Goal: Task Accomplishment & Management: Use online tool/utility

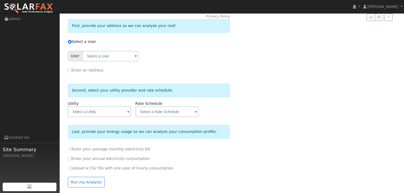
scroll to position [69, 0]
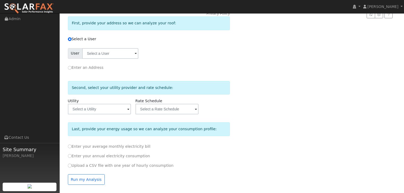
click at [135, 57] on span at bounding box center [136, 54] width 2 height 6
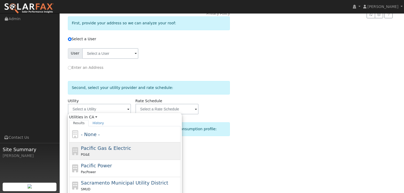
click at [90, 148] on span "Pacific Gas & Electric" at bounding box center [106, 148] width 50 height 6
type input "Pacific Gas & Electric"
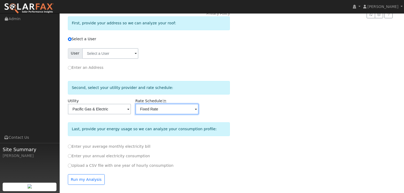
click at [138, 59] on input "Fixed Rate" at bounding box center [110, 53] width 56 height 11
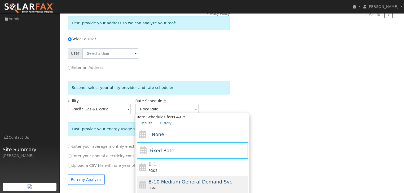
click at [160, 183] on span "B-10 Medium General Demand Svc" at bounding box center [190, 182] width 84 height 6
type input "B-10 Medium General Demand Svc"
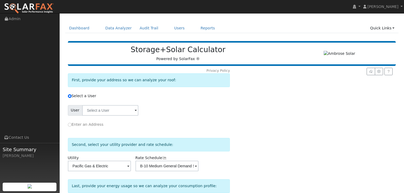
scroll to position [0, 0]
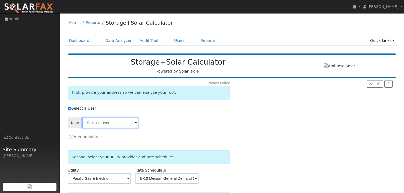
click at [112, 123] on input "text" at bounding box center [110, 123] width 56 height 11
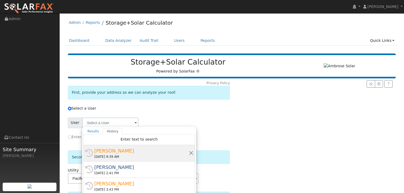
click at [106, 155] on div "[DATE] 9:39 AM" at bounding box center [141, 156] width 94 height 5
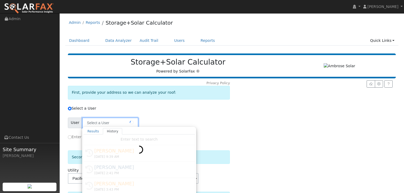
type input "[PERSON_NAME]"
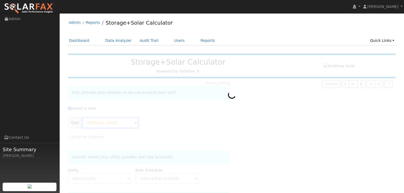
type input "Pacific Gas & Electric"
type input "B-10 Medium General Demand Svc"
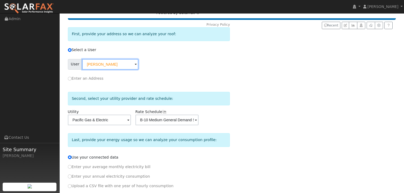
scroll to position [79, 0]
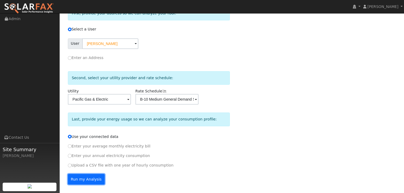
click at [78, 180] on button "Run my Analysis" at bounding box center [86, 179] width 37 height 11
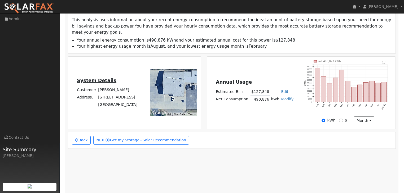
scroll to position [106, 0]
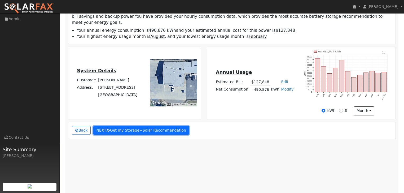
click at [144, 126] on button "NEXT Get my Storage+Solar Recommendation" at bounding box center [141, 130] width 96 height 9
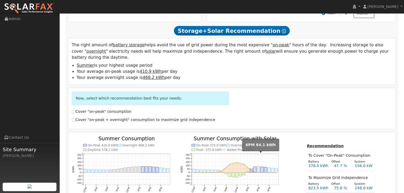
scroll to position [207, 0]
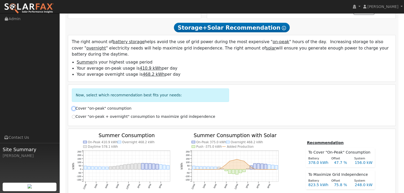
click at [73, 107] on input "Cover "on-peak" consumption" at bounding box center [74, 109] width 4 height 4
radio input "true"
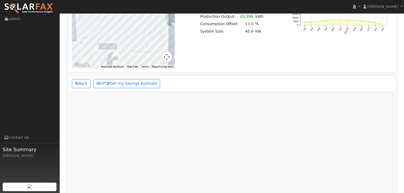
scroll to position [525, 0]
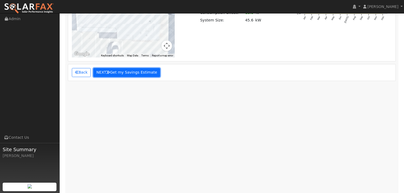
click at [126, 68] on button "NEXT Get my Savings Estimate" at bounding box center [126, 72] width 67 height 9
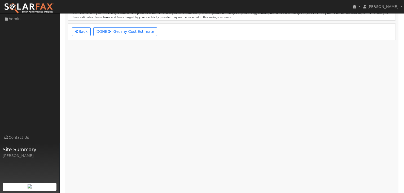
scroll to position [524, 0]
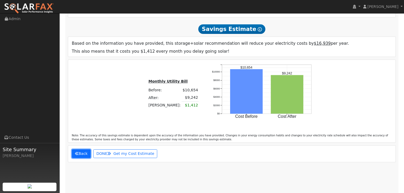
click at [79, 149] on button "Back" at bounding box center [81, 153] width 19 height 9
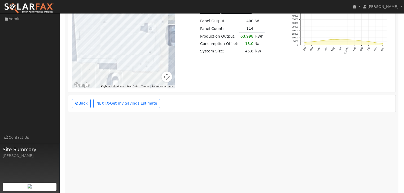
scroll to position [488, 0]
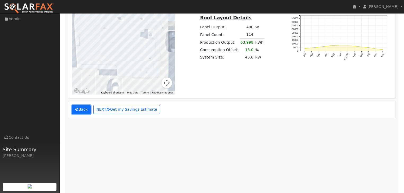
click at [83, 105] on button "Back" at bounding box center [81, 109] width 19 height 9
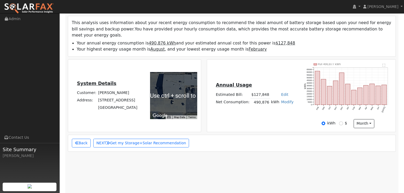
scroll to position [91, 0]
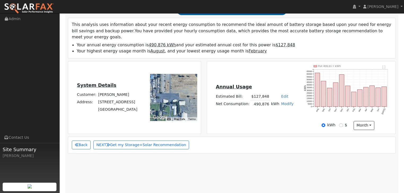
drag, startPoint x: 182, startPoint y: 90, endPoint x: 164, endPoint y: 87, distance: 18.2
click at [164, 87] on div at bounding box center [173, 97] width 47 height 47
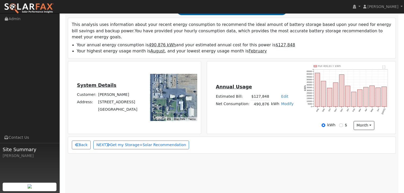
drag, startPoint x: 164, startPoint y: 87, endPoint x: 172, endPoint y: 83, distance: 8.8
click at [172, 83] on div at bounding box center [173, 97] width 47 height 47
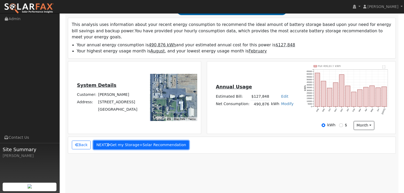
click at [126, 141] on button "NEXT Get my Storage+Solar Recommendation" at bounding box center [141, 145] width 96 height 9
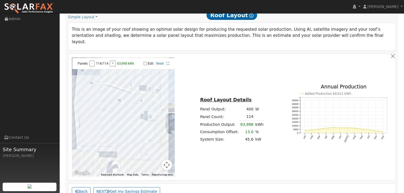
scroll to position [419, 0]
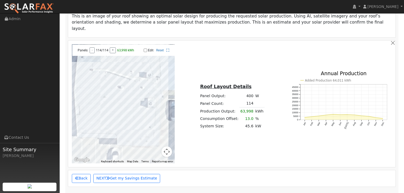
click at [120, 99] on div at bounding box center [123, 103] width 103 height 119
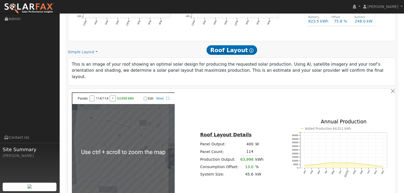
scroll to position [376, 0]
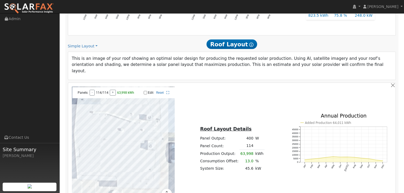
click at [145, 91] on input "Edit" at bounding box center [145, 93] width 3 height 4
checkbox input "true"
click at [123, 111] on div at bounding box center [123, 146] width 103 height 119
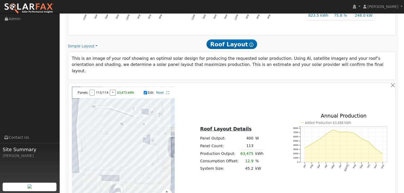
drag, startPoint x: 83, startPoint y: 96, endPoint x: 86, endPoint y: 91, distance: 5.3
click at [86, 91] on div at bounding box center [123, 146] width 103 height 119
click at [84, 99] on div at bounding box center [123, 146] width 103 height 119
click at [89, 100] on div at bounding box center [123, 146] width 103 height 119
click at [92, 100] on div at bounding box center [123, 146] width 103 height 119
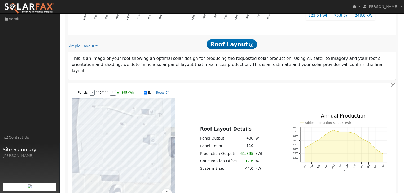
click at [96, 101] on div at bounding box center [123, 146] width 103 height 119
click at [100, 101] on div at bounding box center [123, 146] width 103 height 119
click at [107, 101] on div at bounding box center [123, 146] width 103 height 119
click at [102, 102] on div at bounding box center [123, 146] width 103 height 119
click at [98, 101] on div at bounding box center [123, 146] width 103 height 119
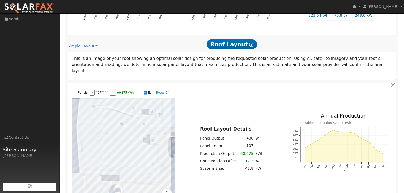
click at [83, 108] on div at bounding box center [123, 146] width 103 height 119
click at [90, 109] on div at bounding box center [123, 146] width 103 height 119
click at [94, 108] on div at bounding box center [123, 146] width 103 height 119
click at [101, 108] on div at bounding box center [123, 146] width 103 height 119
click at [98, 110] on div at bounding box center [123, 146] width 103 height 119
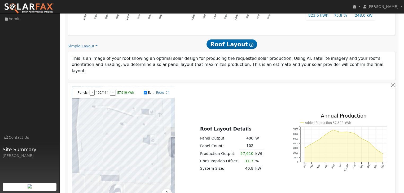
click at [107, 109] on div at bounding box center [123, 146] width 103 height 119
click at [113, 108] on div at bounding box center [123, 146] width 103 height 119
click at [117, 108] on div at bounding box center [123, 146] width 103 height 119
click at [121, 108] on div at bounding box center [123, 146] width 103 height 119
click at [131, 108] on div at bounding box center [123, 146] width 103 height 119
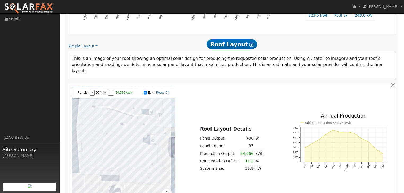
click at [135, 108] on div at bounding box center [123, 146] width 103 height 119
click at [138, 109] on div at bounding box center [123, 146] width 103 height 119
click at [142, 109] on div at bounding box center [123, 146] width 103 height 119
click at [156, 110] on div at bounding box center [123, 146] width 103 height 119
click at [160, 110] on div at bounding box center [123, 146] width 103 height 119
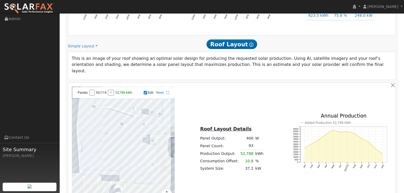
click at [162, 100] on div at bounding box center [123, 146] width 103 height 119
click at [156, 91] on div at bounding box center [123, 146] width 103 height 119
click at [143, 102] on div at bounding box center [123, 146] width 103 height 119
click at [134, 102] on div at bounding box center [123, 146] width 103 height 119
click at [134, 101] on div at bounding box center [123, 146] width 103 height 119
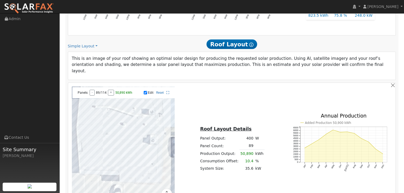
click at [126, 91] on div at bounding box center [123, 146] width 103 height 119
click at [132, 92] on div at bounding box center [123, 146] width 103 height 119
click at [137, 92] on div at bounding box center [123, 146] width 103 height 119
click at [141, 92] on div at bounding box center [123, 146] width 103 height 119
click at [145, 93] on div at bounding box center [123, 146] width 103 height 119
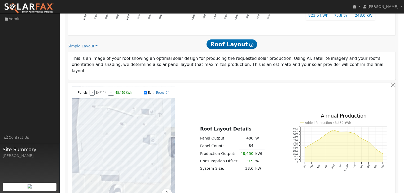
click at [149, 93] on div at bounding box center [123, 146] width 103 height 119
click at [156, 87] on div at bounding box center [123, 146] width 103 height 119
click at [152, 87] on div at bounding box center [123, 146] width 103 height 119
click at [146, 87] on div at bounding box center [123, 146] width 103 height 119
click at [141, 87] on div at bounding box center [123, 146] width 103 height 119
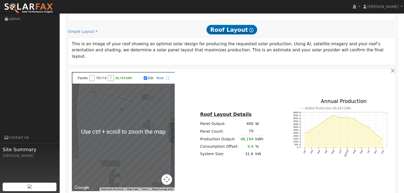
scroll to position [397, 0]
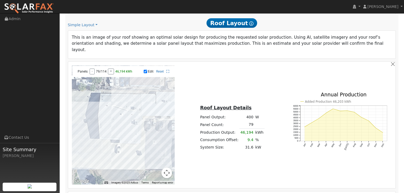
click at [132, 81] on div at bounding box center [123, 124] width 103 height 119
click at [135, 79] on div at bounding box center [123, 124] width 103 height 119
click at [138, 79] on div at bounding box center [123, 124] width 103 height 119
click at [140, 110] on div at bounding box center [123, 124] width 103 height 119
click at [168, 70] on icon at bounding box center [167, 71] width 3 height 3
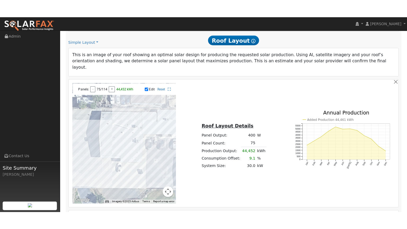
scroll to position [398, 0]
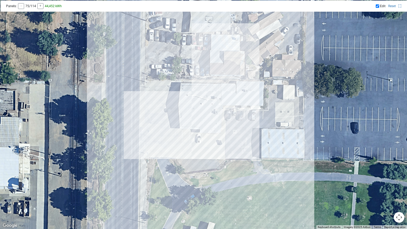
click at [191, 114] on div at bounding box center [203, 114] width 407 height 229
click at [188, 111] on div at bounding box center [203, 114] width 407 height 229
click at [188, 110] on div at bounding box center [203, 114] width 407 height 229
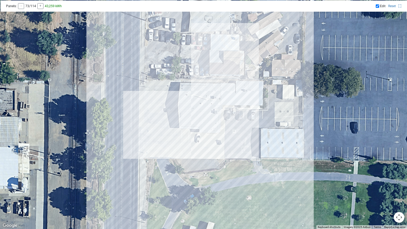
click at [183, 108] on div at bounding box center [203, 114] width 407 height 229
click at [180, 111] on div at bounding box center [203, 114] width 407 height 229
click at [185, 112] on div at bounding box center [203, 114] width 407 height 229
click at [191, 108] on div at bounding box center [203, 114] width 407 height 229
click at [190, 112] on div at bounding box center [203, 114] width 407 height 229
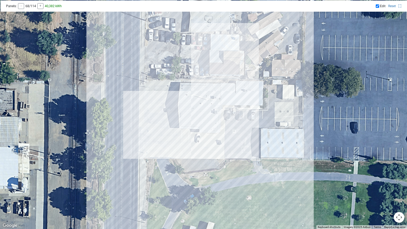
click at [194, 109] on div at bounding box center [203, 114] width 407 height 229
click at [195, 113] on div at bounding box center [203, 114] width 407 height 229
click at [198, 113] on div at bounding box center [203, 114] width 407 height 229
click at [198, 110] on div at bounding box center [203, 114] width 407 height 229
click at [203, 111] on div at bounding box center [203, 114] width 407 height 229
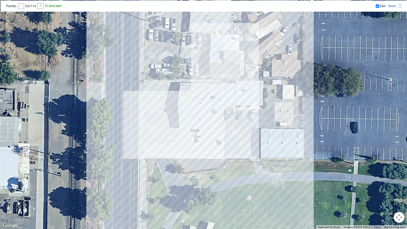
click at [202, 112] on div at bounding box center [203, 114] width 407 height 229
click at [203, 110] on div at bounding box center [203, 114] width 407 height 229
click at [202, 112] on div at bounding box center [203, 114] width 407 height 229
click at [202, 116] on div at bounding box center [203, 114] width 407 height 229
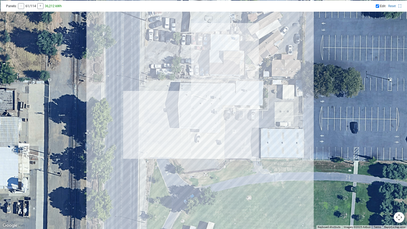
click at [203, 123] on div at bounding box center [203, 114] width 407 height 229
click at [202, 131] on div at bounding box center [203, 114] width 407 height 229
click at [205, 131] on div at bounding box center [203, 114] width 407 height 229
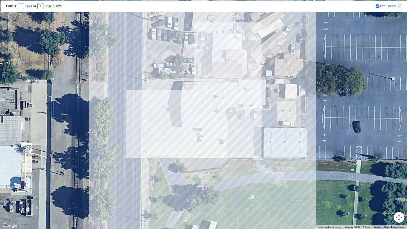
click at [207, 129] on div at bounding box center [203, 114] width 407 height 229
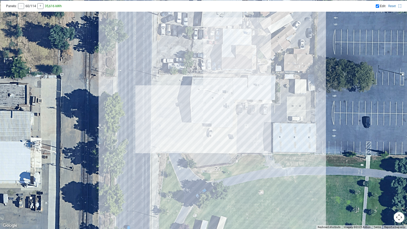
click at [220, 125] on div at bounding box center [203, 114] width 407 height 229
drag, startPoint x: 223, startPoint y: 120, endPoint x: 223, endPoint y: 116, distance: 4.3
click at [223, 119] on div at bounding box center [203, 114] width 407 height 229
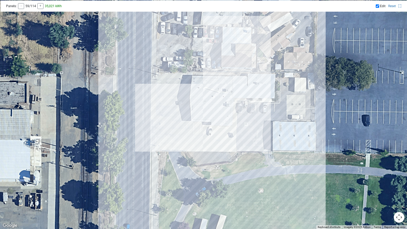
click at [223, 115] on div at bounding box center [203, 114] width 407 height 229
click at [224, 109] on div at bounding box center [203, 114] width 407 height 229
click at [220, 106] on div at bounding box center [203, 114] width 407 height 229
click at [221, 103] on div at bounding box center [203, 114] width 407 height 229
click at [219, 102] on div at bounding box center [203, 114] width 407 height 229
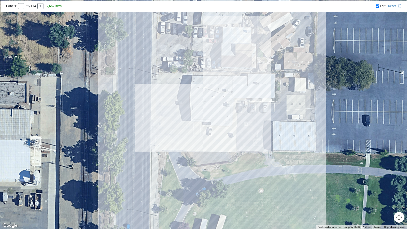
click at [218, 103] on div at bounding box center [203, 114] width 407 height 229
click at [222, 106] on div at bounding box center [203, 114] width 407 height 229
click at [227, 111] on div at bounding box center [203, 114] width 407 height 229
click at [227, 114] on div at bounding box center [203, 114] width 407 height 229
click at [227, 116] on div at bounding box center [203, 114] width 407 height 229
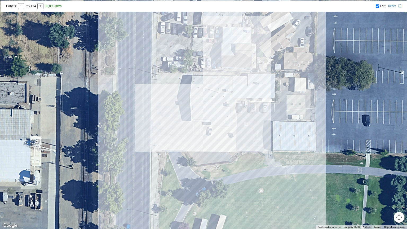
click at [227, 114] on div at bounding box center [203, 114] width 407 height 229
click at [227, 116] on div at bounding box center [203, 114] width 407 height 229
click at [227, 117] on div at bounding box center [203, 114] width 407 height 229
click at [227, 121] on div at bounding box center [203, 114] width 407 height 229
click at [227, 122] on div at bounding box center [203, 114] width 407 height 229
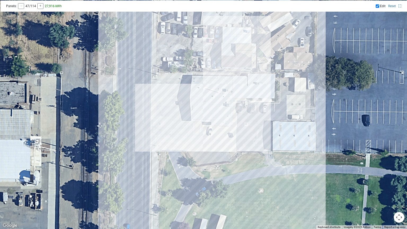
click at [226, 123] on div at bounding box center [203, 114] width 407 height 229
click at [227, 122] on div at bounding box center [203, 114] width 407 height 229
click at [227, 124] on div at bounding box center [203, 114] width 407 height 229
click at [222, 125] on div at bounding box center [203, 114] width 407 height 229
click at [222, 122] on div at bounding box center [203, 114] width 407 height 229
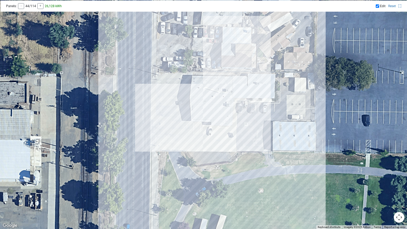
click at [222, 121] on div at bounding box center [203, 114] width 407 height 229
click at [223, 116] on div at bounding box center [203, 114] width 407 height 229
click at [223, 118] on div at bounding box center [203, 114] width 407 height 229
click at [223, 114] on div at bounding box center [203, 114] width 407 height 229
click at [223, 116] on div at bounding box center [203, 114] width 407 height 229
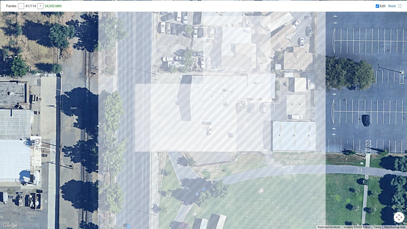
click at [223, 110] on div at bounding box center [203, 114] width 407 height 229
click at [219, 108] on div at bounding box center [203, 114] width 407 height 229
click at [219, 110] on div at bounding box center [203, 114] width 407 height 229
click at [218, 112] on div at bounding box center [203, 114] width 407 height 229
click at [218, 116] on div at bounding box center [203, 114] width 407 height 229
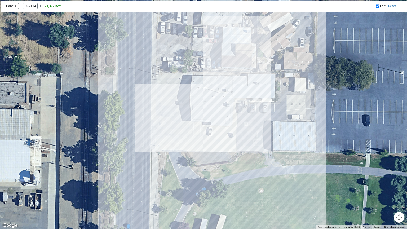
click at [218, 117] on div at bounding box center [203, 114] width 407 height 229
click at [218, 119] on div at bounding box center [203, 114] width 407 height 229
click at [218, 121] on div at bounding box center [203, 114] width 407 height 229
click at [213, 125] on div at bounding box center [203, 114] width 407 height 229
click at [214, 123] on div at bounding box center [203, 114] width 407 height 229
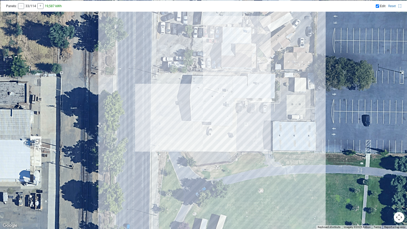
click at [214, 124] on div at bounding box center [203, 114] width 407 height 229
click at [214, 122] on div at bounding box center [203, 114] width 407 height 229
click at [214, 120] on div at bounding box center [203, 114] width 407 height 229
click at [214, 118] on div at bounding box center [203, 114] width 407 height 229
click at [214, 113] on div at bounding box center [203, 114] width 407 height 229
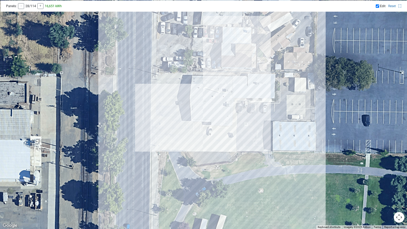
click at [214, 108] on div at bounding box center [203, 114] width 407 height 229
click at [211, 108] on div at bounding box center [203, 114] width 407 height 229
click at [210, 110] on div at bounding box center [203, 114] width 407 height 229
click at [210, 112] on div at bounding box center [203, 114] width 407 height 229
click at [210, 116] on div at bounding box center [203, 114] width 407 height 229
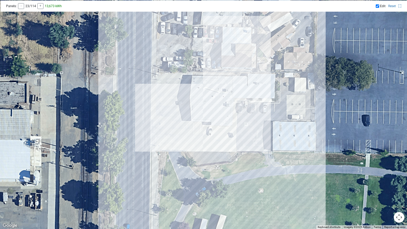
click at [210, 118] on div at bounding box center [203, 114] width 407 height 229
click at [210, 120] on div at bounding box center [203, 114] width 407 height 229
click at [210, 122] on div at bounding box center [203, 114] width 407 height 229
click at [205, 122] on div at bounding box center [203, 114] width 407 height 229
click at [205, 119] on div at bounding box center [203, 114] width 407 height 229
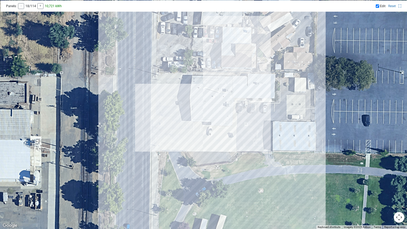
click at [205, 117] on div at bounding box center [203, 114] width 407 height 229
click at [205, 114] on div at bounding box center [203, 114] width 407 height 229
click at [206, 113] on div at bounding box center [203, 114] width 407 height 229
click at [206, 111] on div at bounding box center [203, 114] width 407 height 229
click at [206, 108] on div at bounding box center [203, 114] width 407 height 229
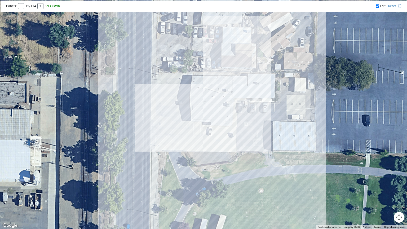
click at [206, 110] on div at bounding box center [203, 114] width 407 height 229
click at [206, 112] on div at bounding box center [203, 114] width 407 height 229
click at [201, 109] on div at bounding box center [203, 114] width 407 height 229
click at [201, 112] on div at bounding box center [203, 114] width 407 height 229
click at [201, 114] on div at bounding box center [203, 114] width 407 height 229
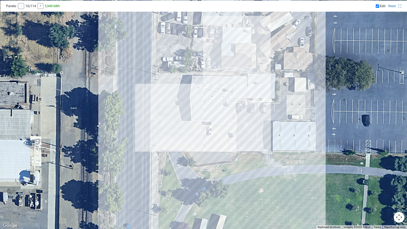
click at [201, 117] on div at bounding box center [203, 114] width 407 height 229
click at [201, 119] on div at bounding box center [203, 114] width 407 height 229
click at [201, 122] on div at bounding box center [203, 114] width 407 height 229
click at [197, 122] on div at bounding box center [203, 114] width 407 height 229
click at [197, 120] on div at bounding box center [203, 114] width 407 height 229
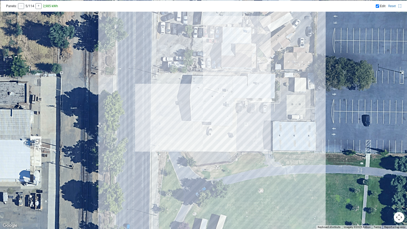
click at [197, 117] on div at bounding box center [203, 114] width 407 height 229
click at [197, 113] on div at bounding box center [203, 114] width 407 height 229
click at [197, 112] on div at bounding box center [203, 114] width 407 height 229
click at [197, 109] on div at bounding box center [203, 114] width 407 height 229
click at [197, 107] on div at bounding box center [203, 114] width 407 height 229
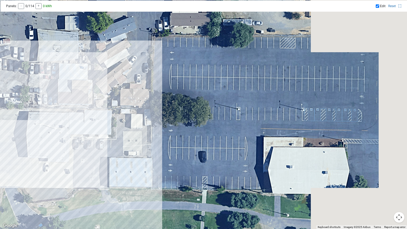
drag, startPoint x: 264, startPoint y: 93, endPoint x: 100, endPoint y: 130, distance: 168.3
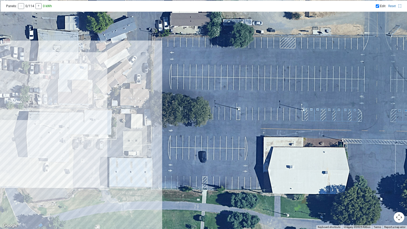
click at [172, 66] on div at bounding box center [203, 114] width 407 height 229
click at [177, 68] on div at bounding box center [203, 114] width 407 height 229
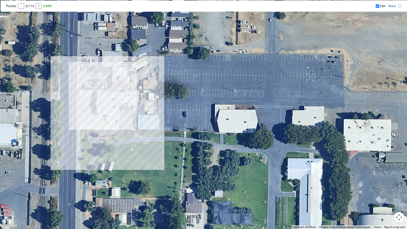
click at [169, 70] on div at bounding box center [203, 114] width 407 height 229
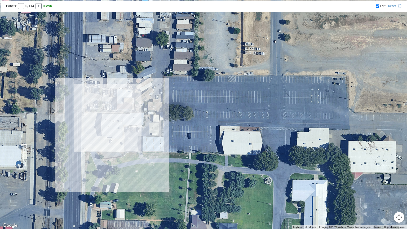
drag, startPoint x: 114, startPoint y: 94, endPoint x: 119, endPoint y: 117, distance: 23.6
click at [119, 117] on div at bounding box center [203, 114] width 407 height 229
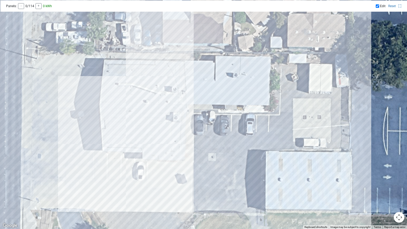
drag, startPoint x: 138, startPoint y: 122, endPoint x: 183, endPoint y: 104, distance: 48.3
click at [183, 104] on div at bounding box center [203, 114] width 407 height 229
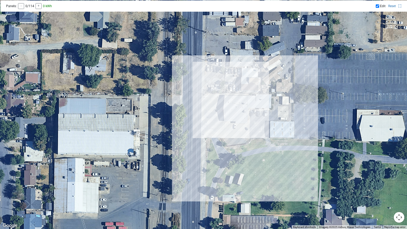
drag, startPoint x: 255, startPoint y: 105, endPoint x: 234, endPoint y: 105, distance: 21.2
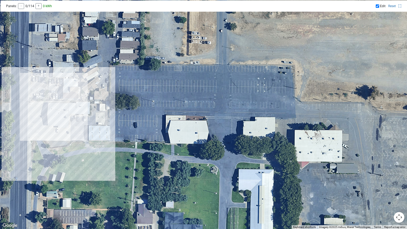
drag, startPoint x: 331, startPoint y: 89, endPoint x: 161, endPoint y: 95, distance: 169.4
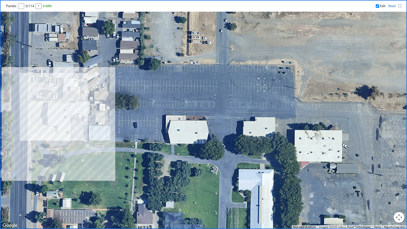
click at [400, 5] on icon at bounding box center [400, 6] width 3 height 3
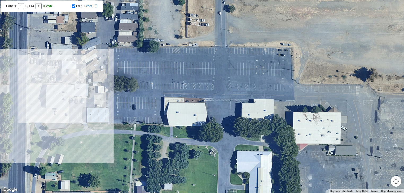
scroll to position [212, 0]
